Goal: Information Seeking & Learning: Learn about a topic

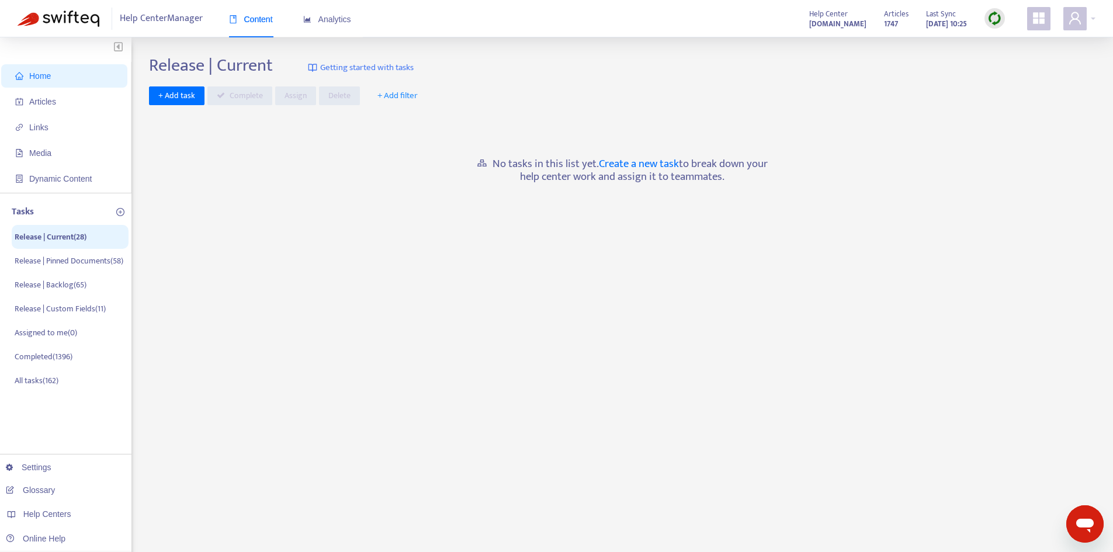
click at [64, 104] on span "Articles" at bounding box center [66, 101] width 103 height 23
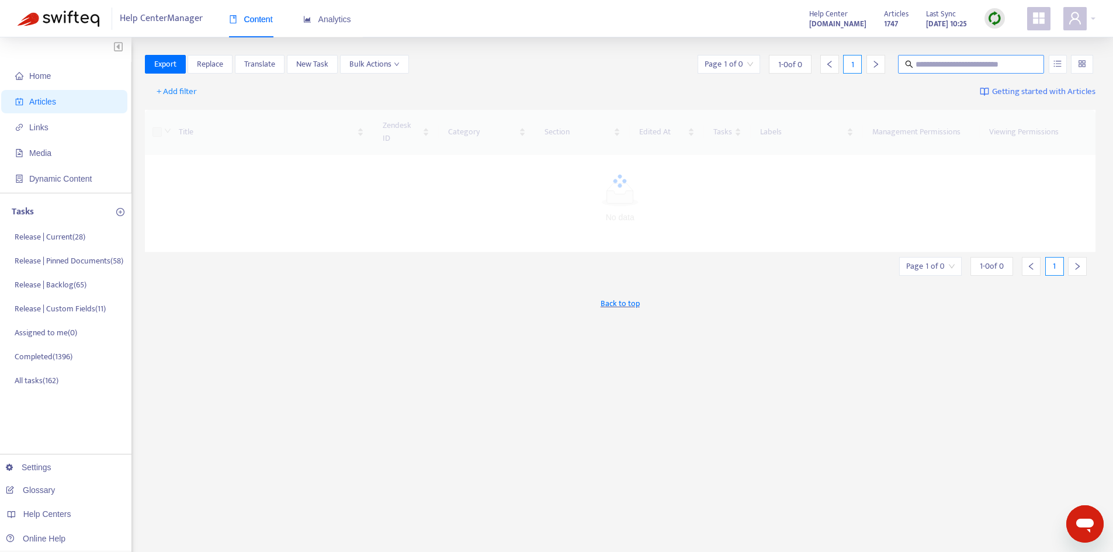
click at [932, 61] on input "text" at bounding box center [972, 64] width 112 height 13
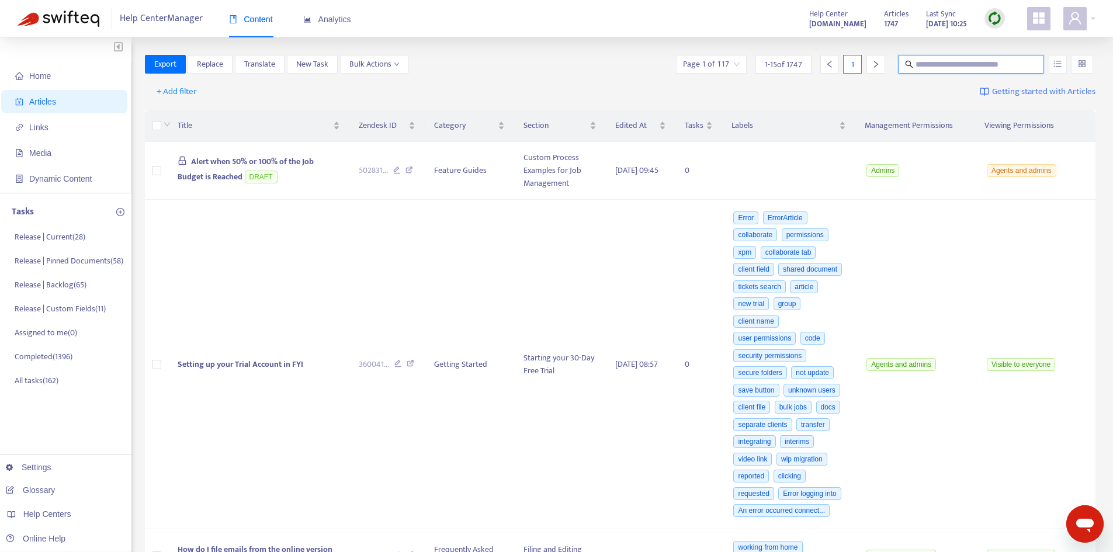
paste input "**********"
type input "**********"
click at [1054, 63] on icon "unordered-list" at bounding box center [1058, 64] width 8 height 8
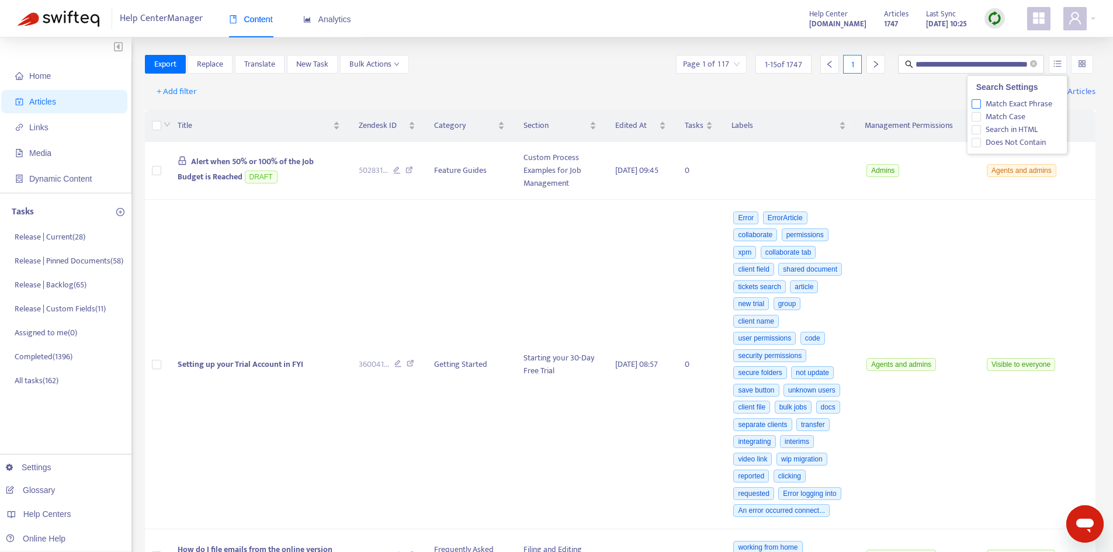
click at [1026, 98] on span "Match Exact Phrase" at bounding box center [1019, 104] width 76 height 13
click at [988, 65] on input "**********" at bounding box center [972, 64] width 112 height 13
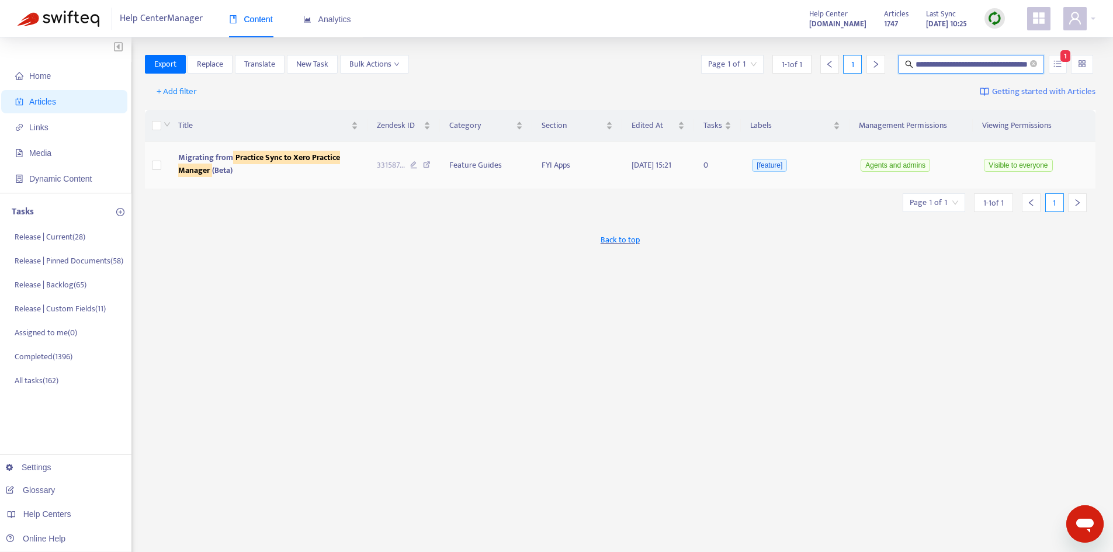
click at [264, 162] on sqkw "Practice Sync to Xero Practice Manager" at bounding box center [259, 164] width 162 height 26
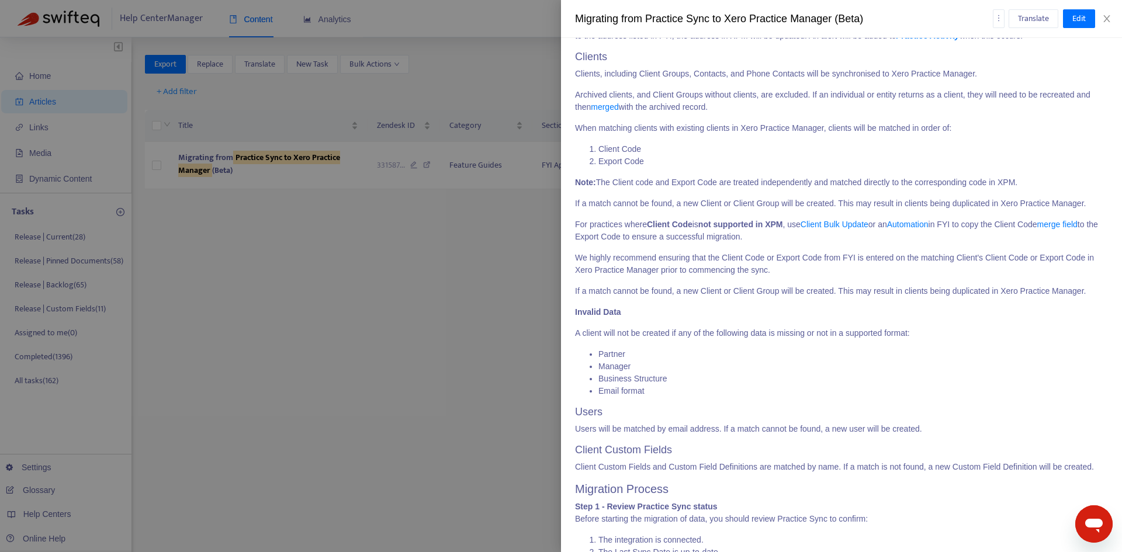
scroll to position [701, 0]
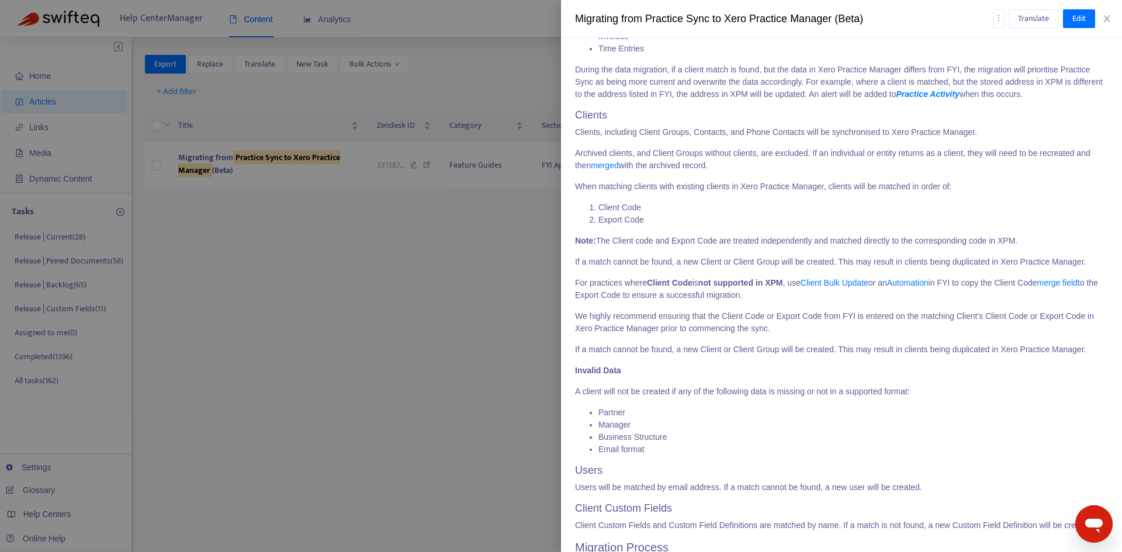
drag, startPoint x: 1040, startPoint y: 238, endPoint x: 576, endPoint y: 240, distance: 464.6
click at [576, 240] on p "Note: The Client code and Export Code are treated independently and matched dir…" at bounding box center [841, 241] width 533 height 12
copy p "Note: The Client code and Export Code are treated independently and matched dir…"
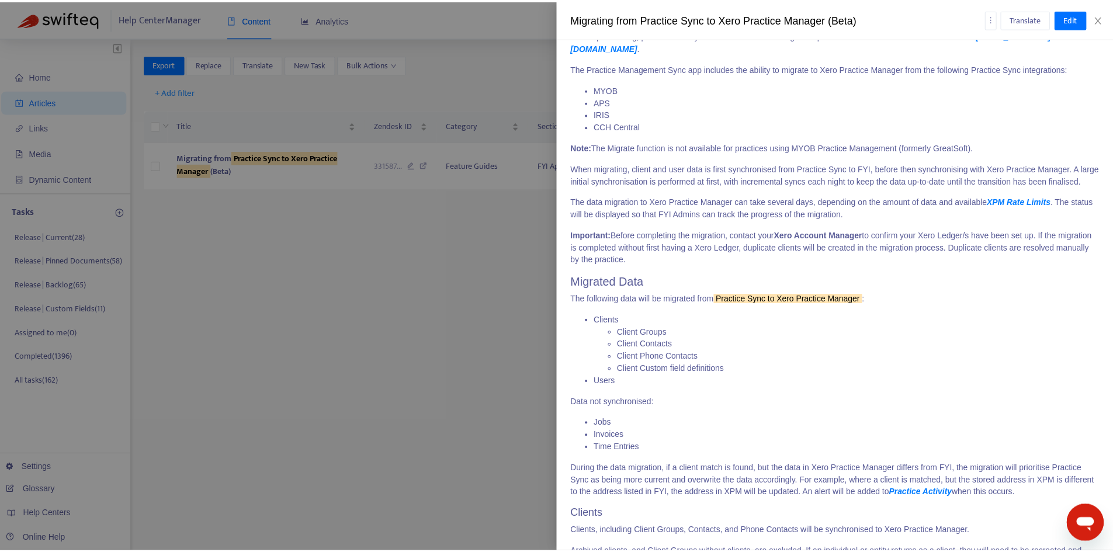
scroll to position [117, 0]
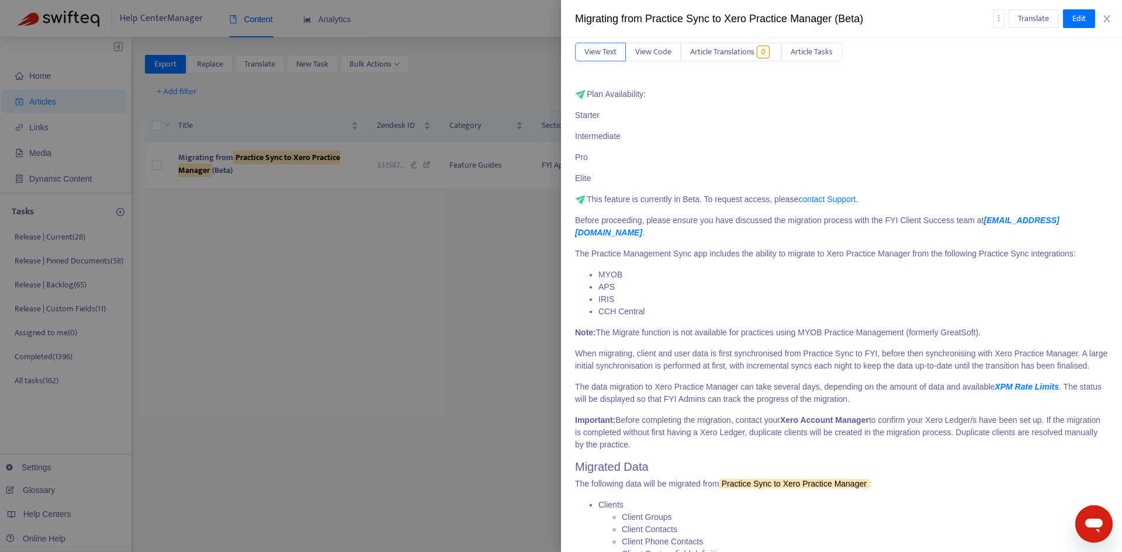
click at [1115, 16] on div "Migrating from Practice Sync to Xero Practice Manager (Beta) Translate Edit" at bounding box center [841, 19] width 561 height 38
click at [1106, 18] on icon "close" at bounding box center [1106, 18] width 6 height 7
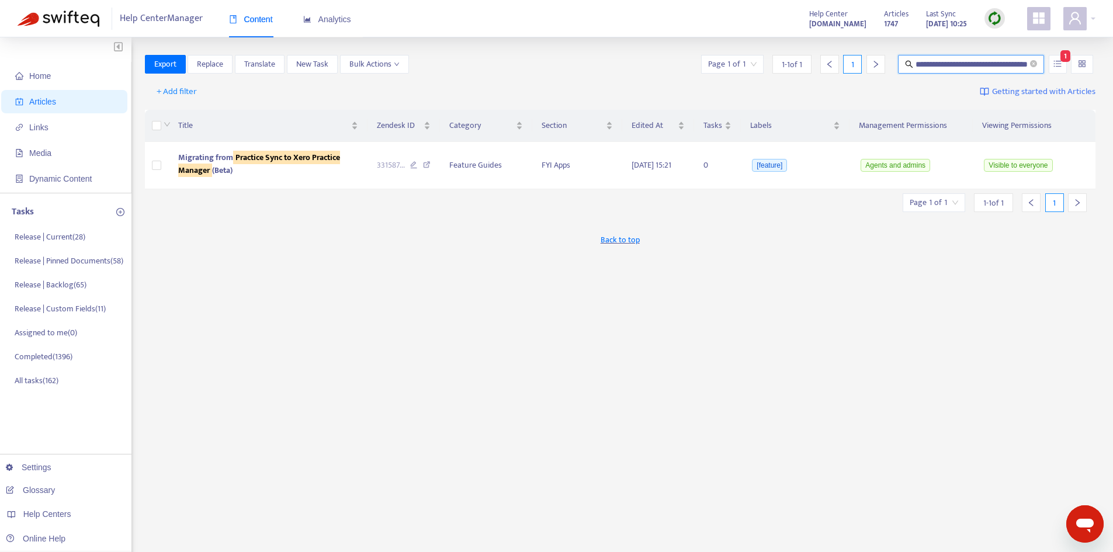
scroll to position [0, 29]
drag, startPoint x: 916, startPoint y: 65, endPoint x: 1232, endPoint y: 98, distance: 317.3
click at [1113, 98] on html "**********" at bounding box center [556, 369] width 1113 height 739
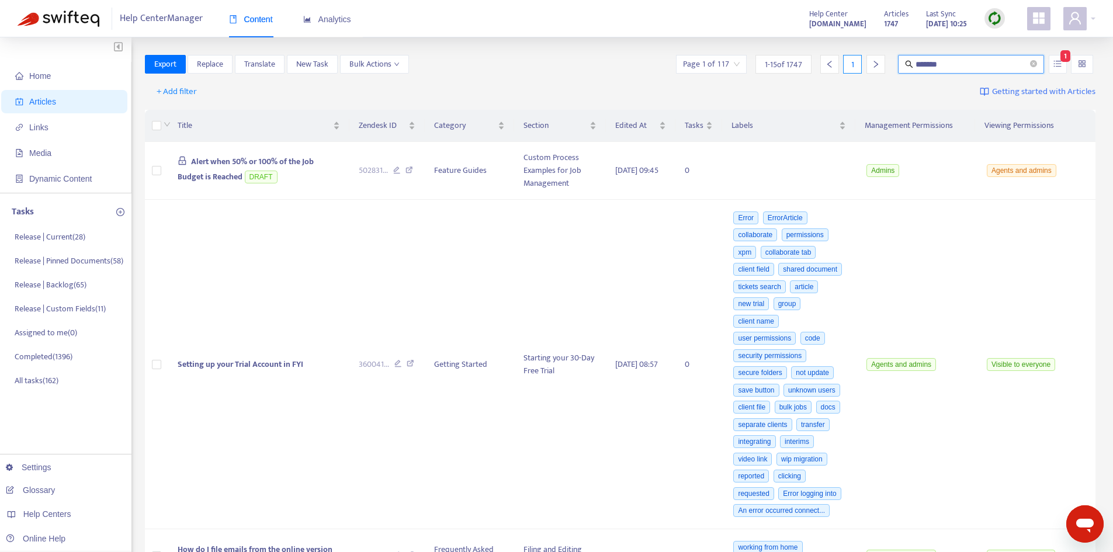
type input "*******"
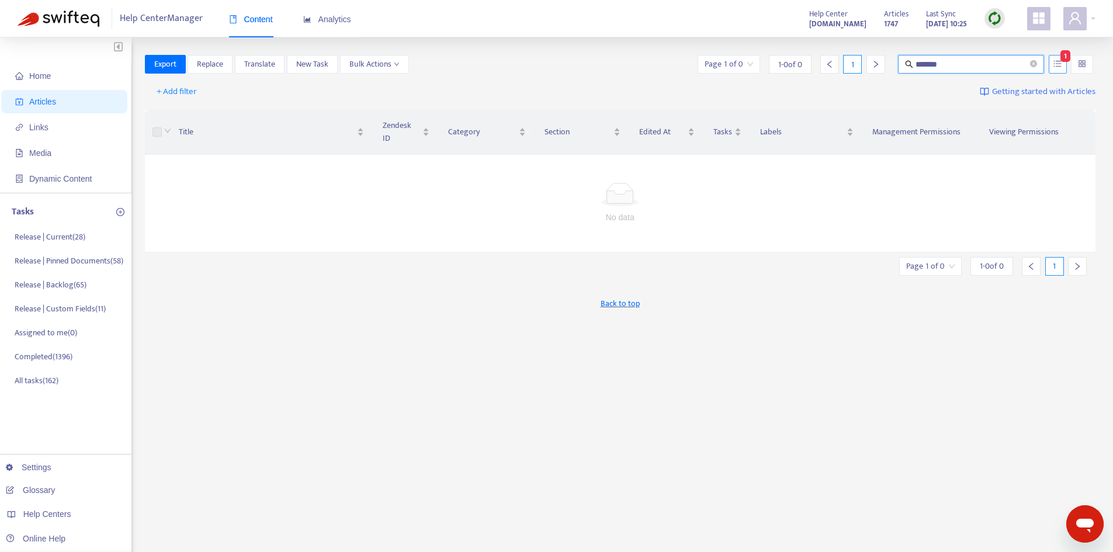
click at [1058, 63] on icon "unordered-list" at bounding box center [1058, 64] width 8 height 8
click at [984, 105] on span "Match Exact Phrase" at bounding box center [1019, 104] width 76 height 13
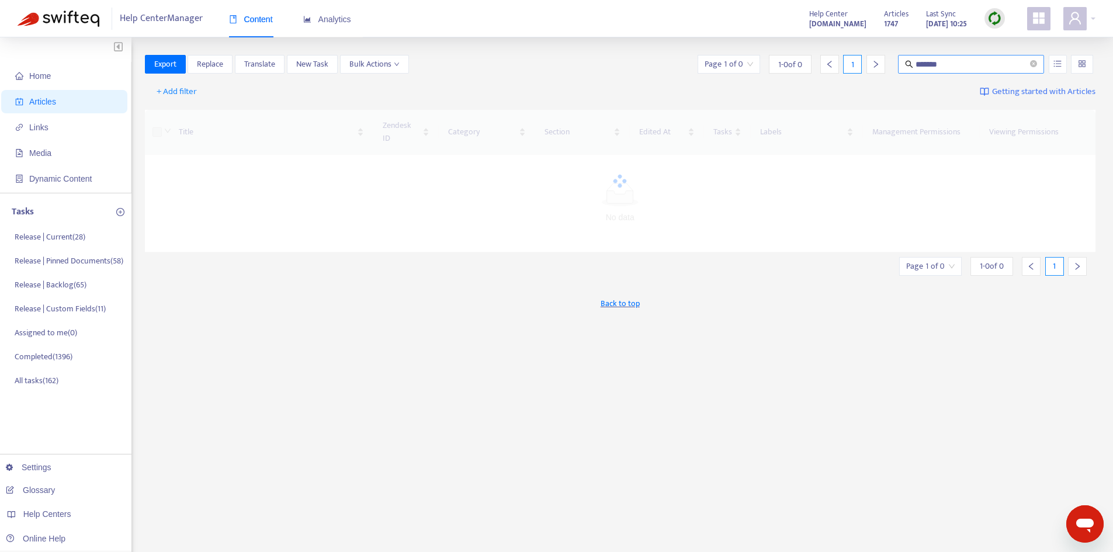
click at [978, 66] on input "*******" at bounding box center [972, 64] width 112 height 13
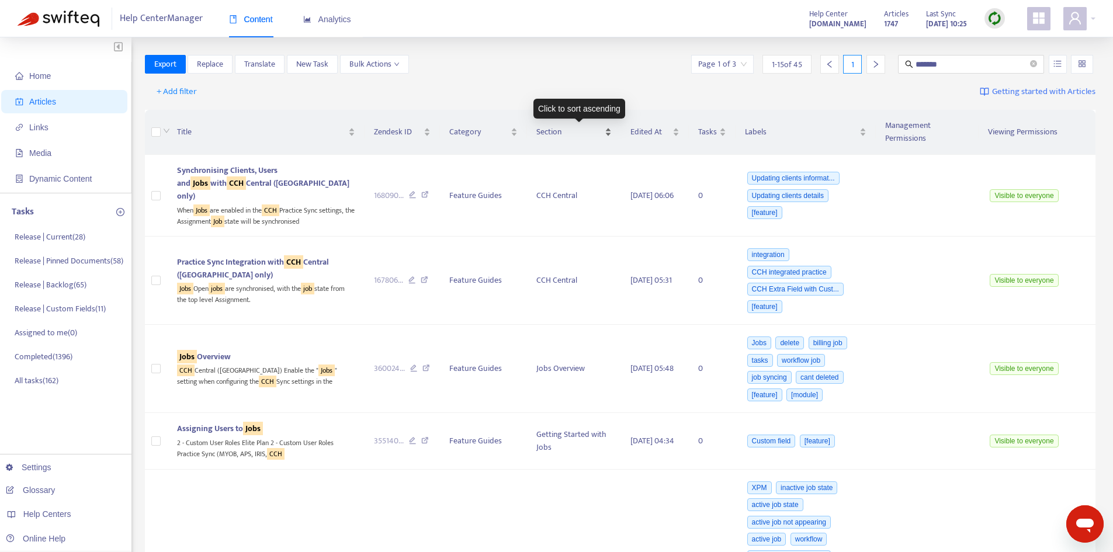
click at [586, 128] on span "Section" at bounding box center [569, 132] width 66 height 13
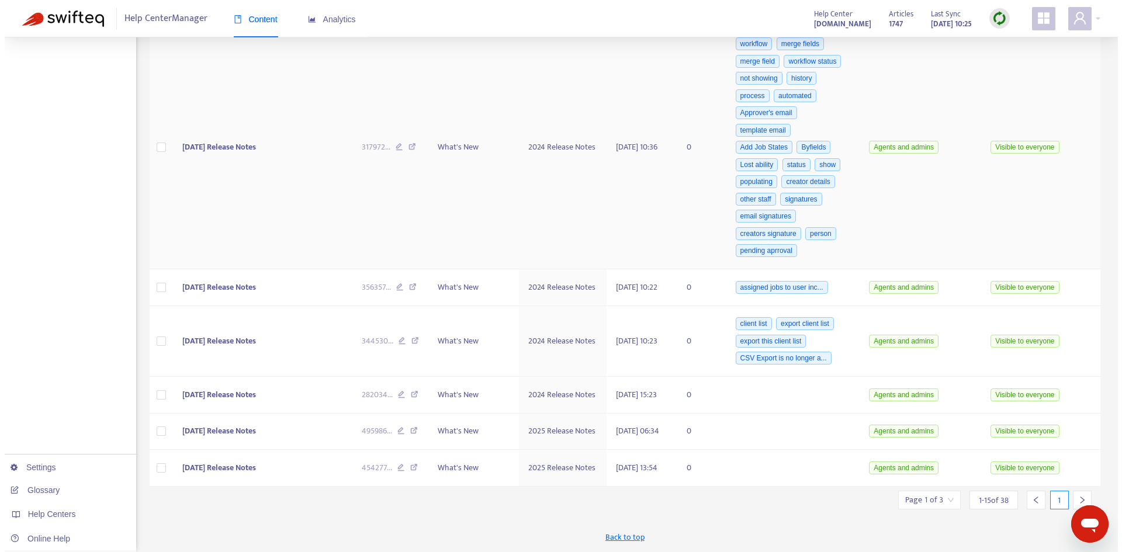
scroll to position [555, 0]
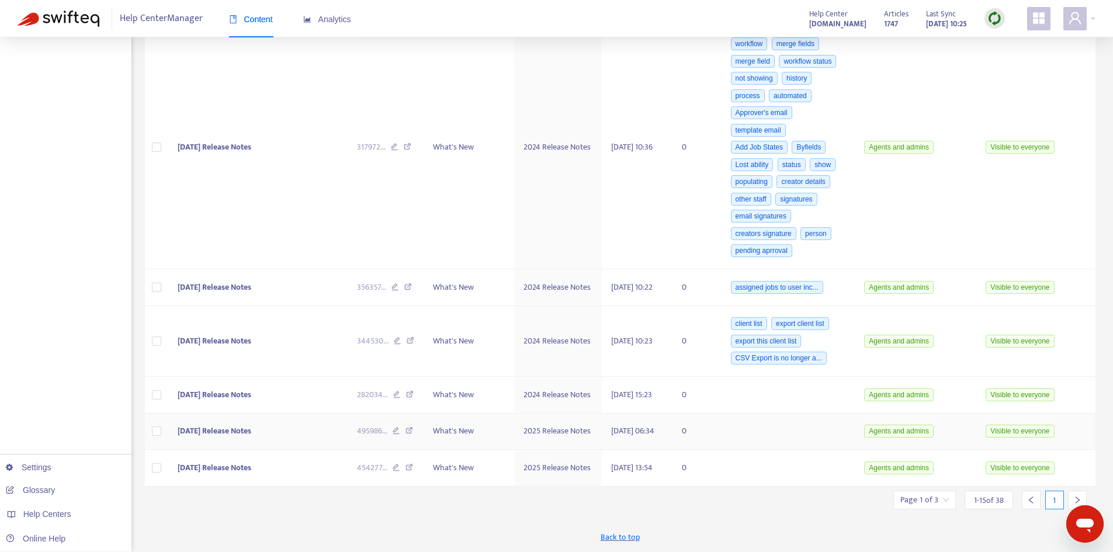
drag, startPoint x: 220, startPoint y: 418, endPoint x: 201, endPoint y: 418, distance: 18.7
click at [201, 424] on span "[DATE] Release Notes" at bounding box center [215, 430] width 74 height 13
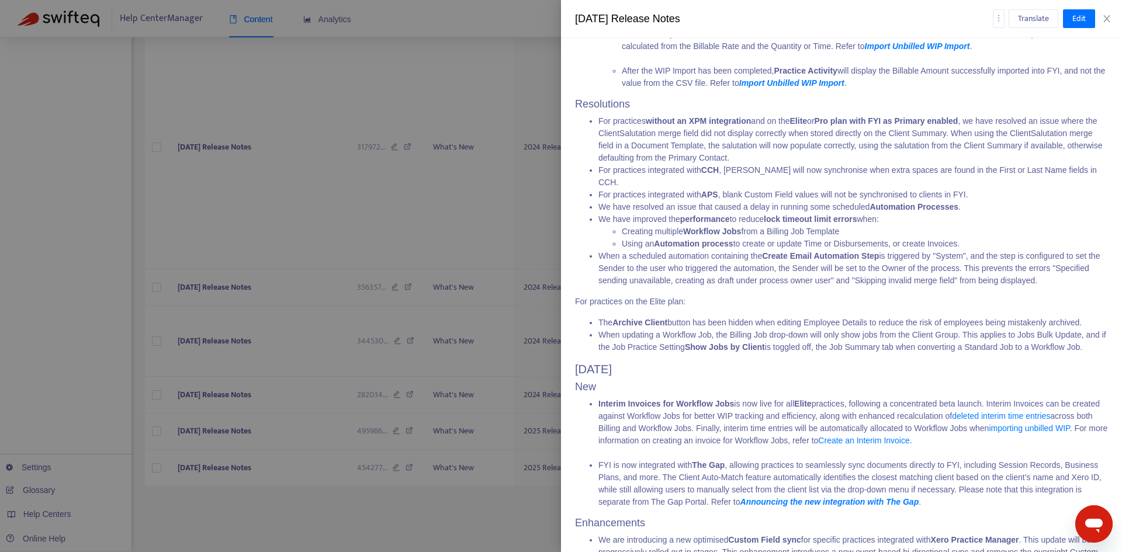
scroll to position [526, 0]
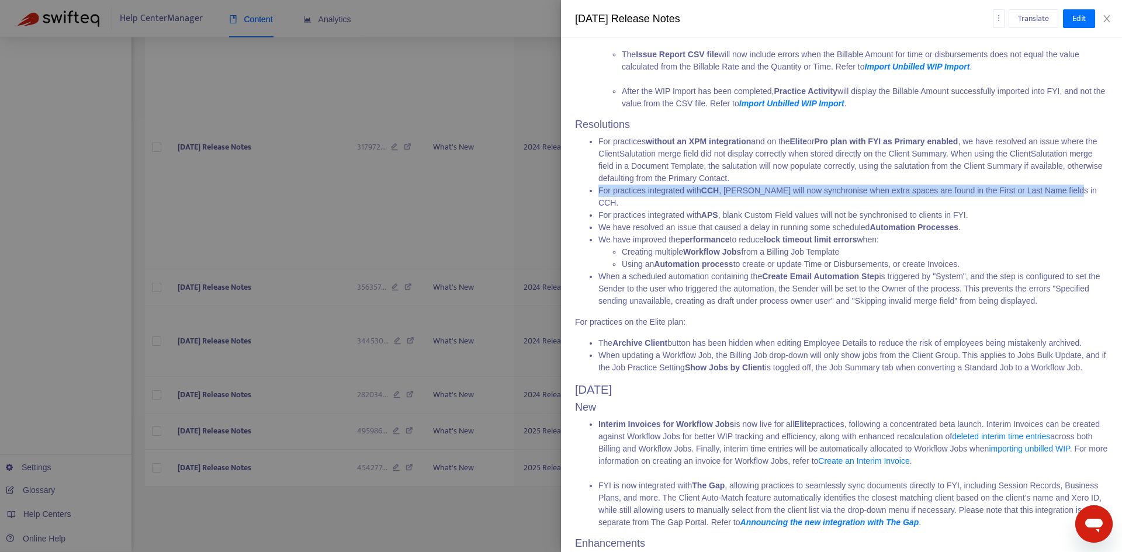
drag, startPoint x: 599, startPoint y: 203, endPoint x: 1067, endPoint y: 201, distance: 467.5
click at [1067, 201] on li "For practices integrated with CCH , Jobs will now synchronise when extra spaces…" at bounding box center [853, 197] width 510 height 25
copy li "For practices integrated with CCH , Jobs will now synchronise when extra spaces…"
click at [1105, 22] on icon "close" at bounding box center [1106, 18] width 9 height 9
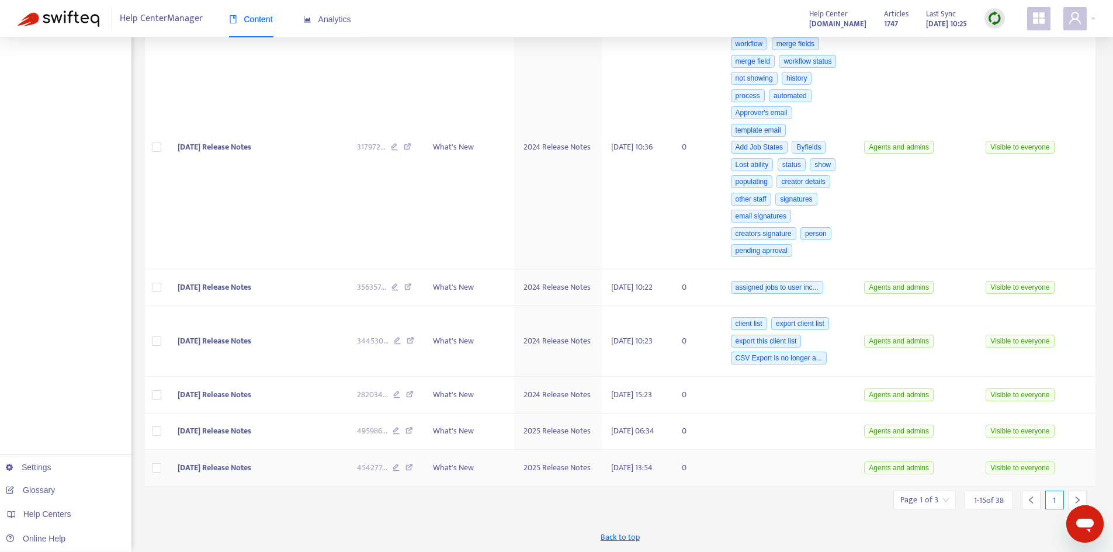
click at [240, 461] on span "[DATE] Release Notes" at bounding box center [215, 467] width 74 height 13
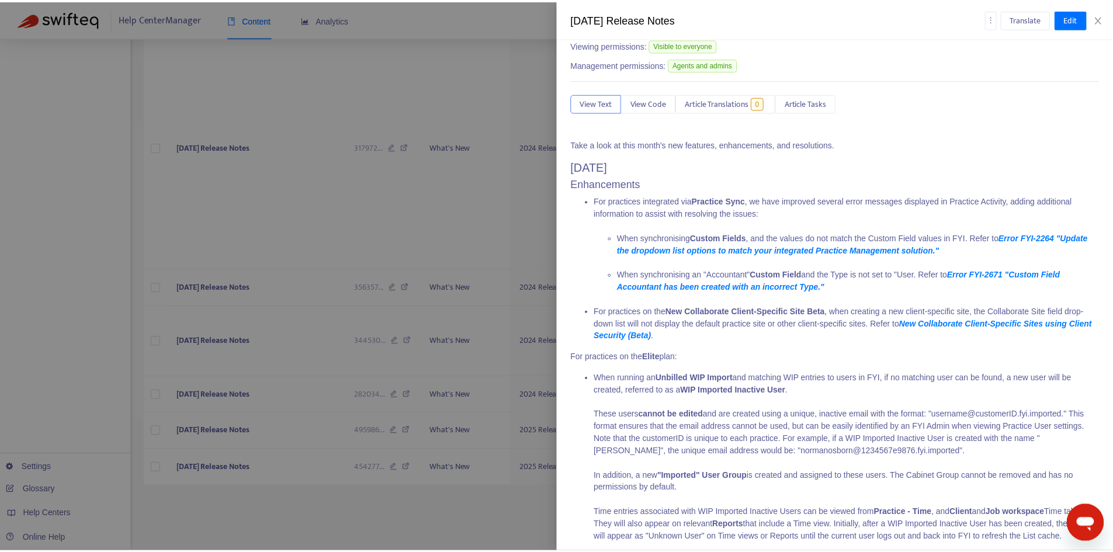
scroll to position [0, 0]
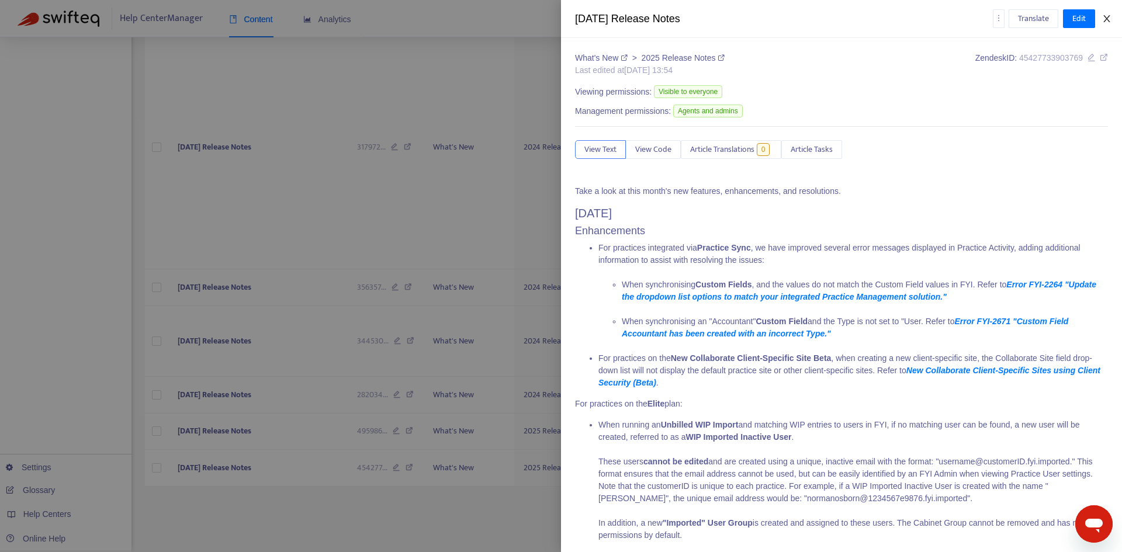
click at [1106, 22] on icon "close" at bounding box center [1106, 18] width 9 height 9
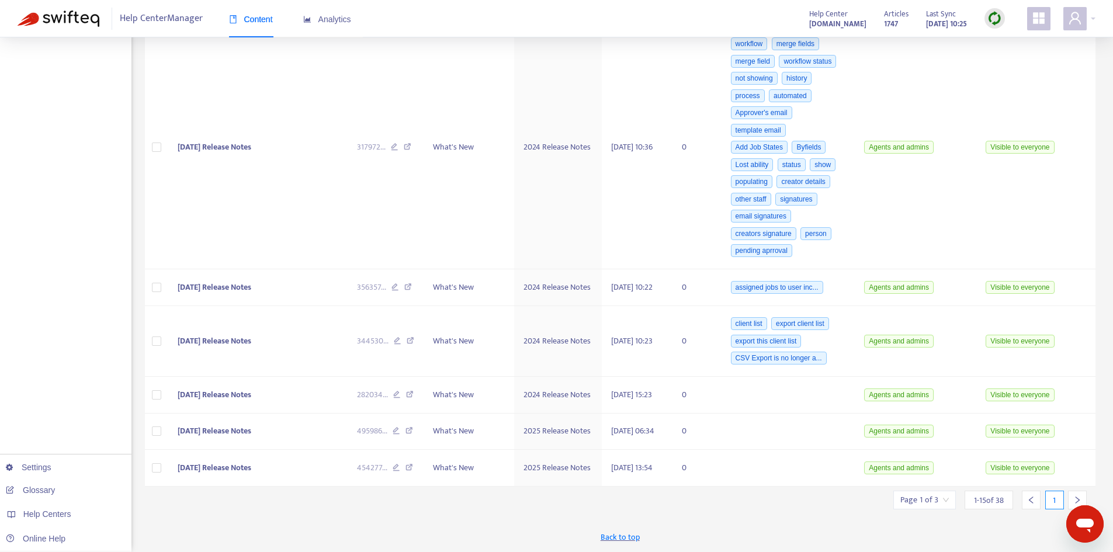
click at [943, 503] on input "search" at bounding box center [925, 500] width 49 height 18
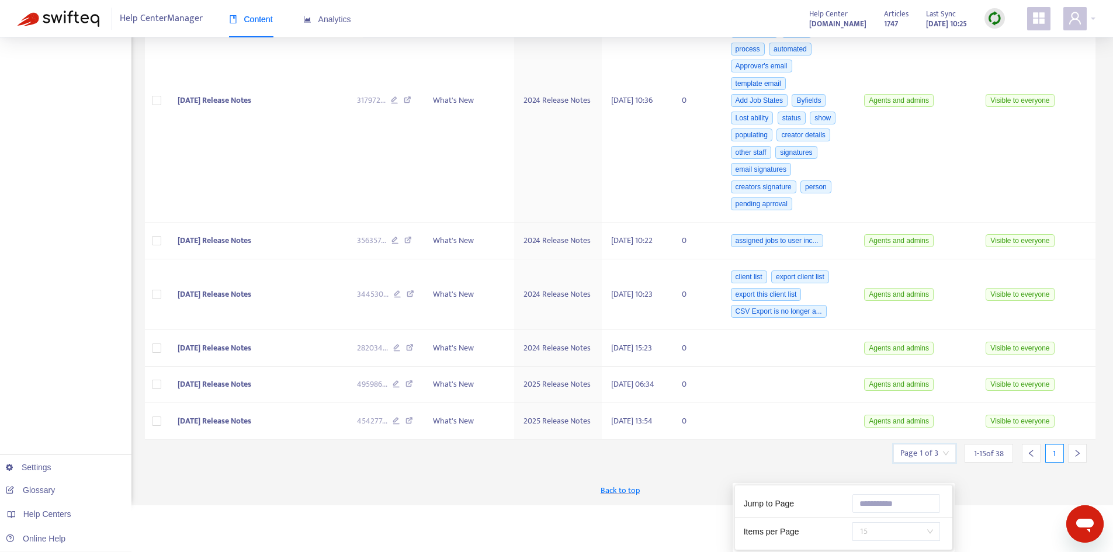
click at [913, 523] on span "15" at bounding box center [897, 532] width 74 height 18
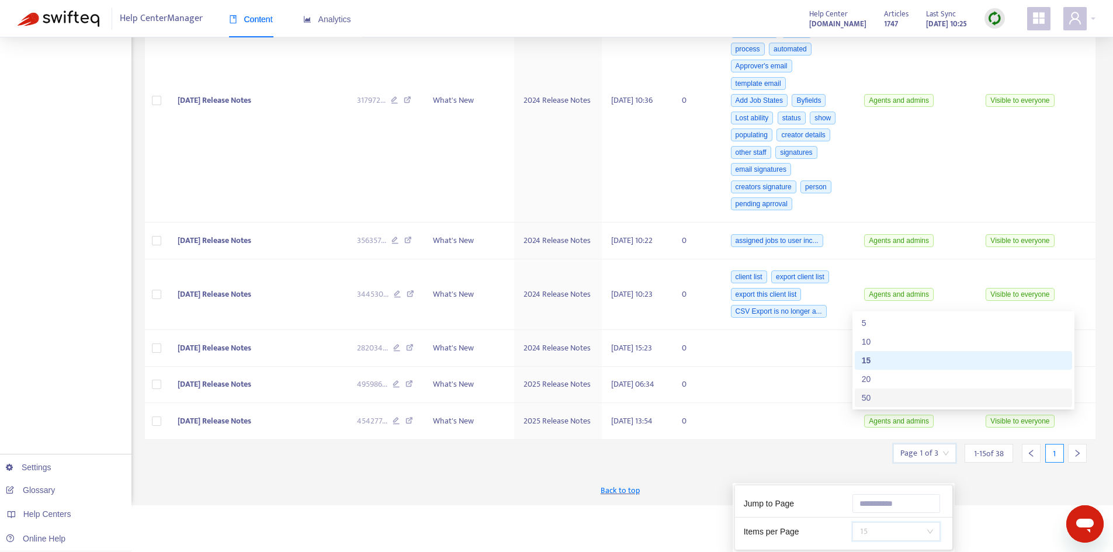
click at [890, 404] on div "50" at bounding box center [963, 398] width 203 height 13
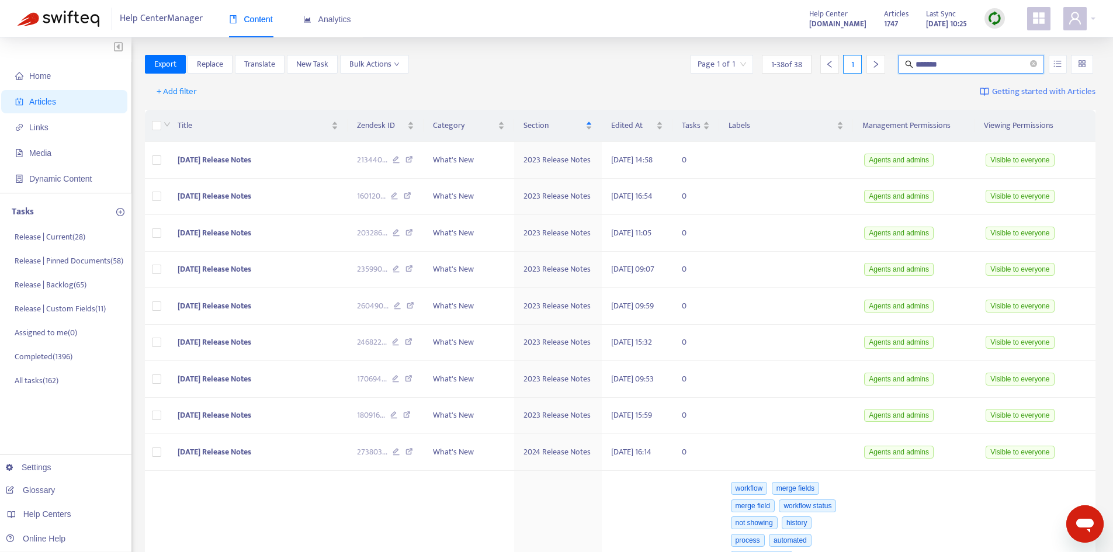
click at [950, 63] on input "*******" at bounding box center [972, 64] width 112 height 13
drag, startPoint x: 954, startPoint y: 63, endPoint x: 874, endPoint y: 59, distance: 80.7
click at [874, 59] on div "Page 1 of 1 1 - 38 of 38 1 *******" at bounding box center [891, 64] width 407 height 19
drag, startPoint x: 60, startPoint y: 243, endPoint x: 66, endPoint y: 241, distance: 6.1
click at [60, 243] on p "Release | Current ( 28 )" at bounding box center [50, 237] width 71 height 12
